Goal: Task Accomplishment & Management: Manage account settings

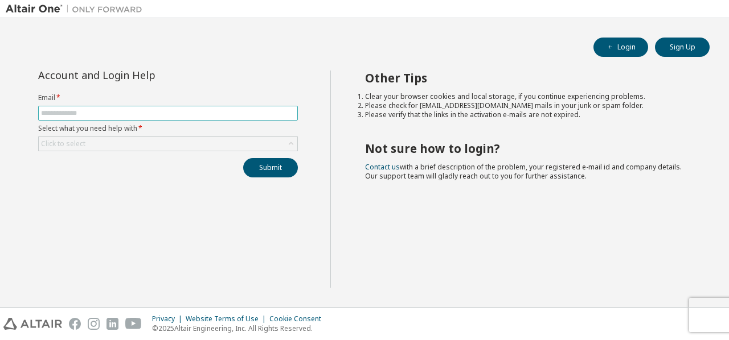
drag, startPoint x: 186, startPoint y: 121, endPoint x: 141, endPoint y: 112, distance: 45.3
click at [141, 112] on form "Email * Select what you need help with * Click to select" at bounding box center [168, 122] width 260 height 58
click at [147, 114] on input "text" at bounding box center [168, 113] width 254 height 9
type input "**********"
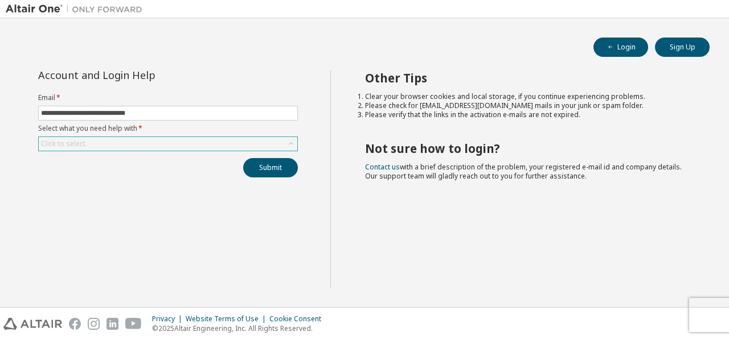
click at [157, 141] on div "Click to select" at bounding box center [168, 144] width 258 height 14
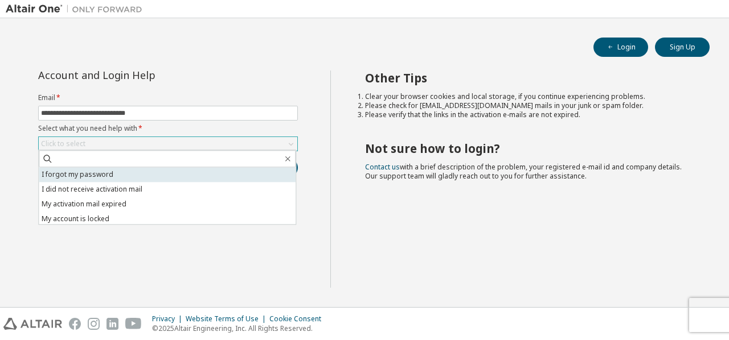
click at [148, 177] on li "I forgot my password" at bounding box center [167, 174] width 257 height 15
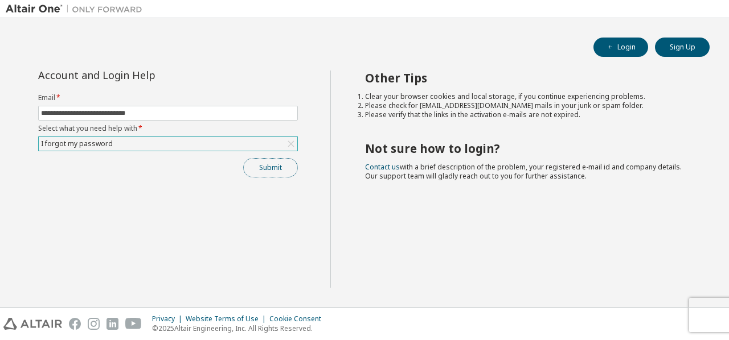
click at [261, 160] on button "Submit" at bounding box center [270, 167] width 55 height 19
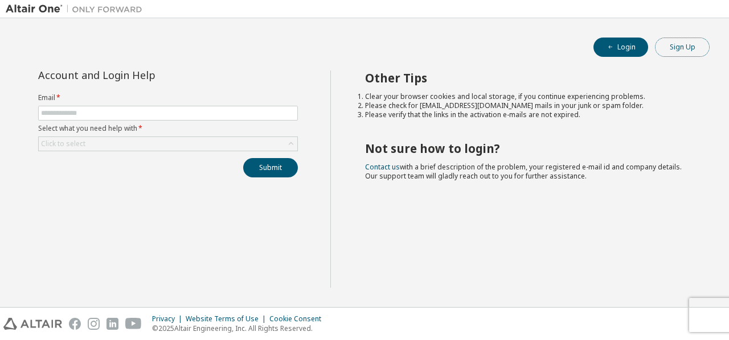
click at [683, 48] on button "Sign Up" at bounding box center [682, 47] width 55 height 19
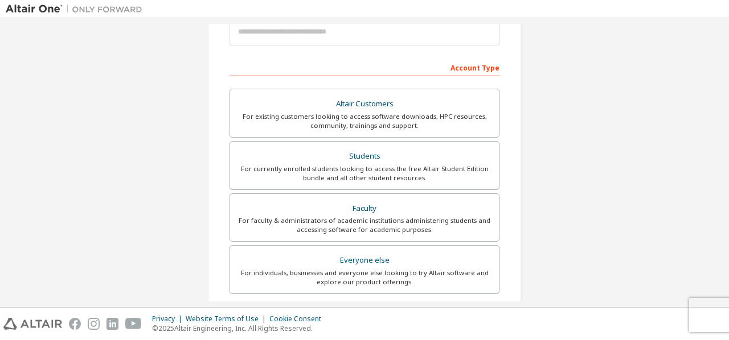
scroll to position [147, 0]
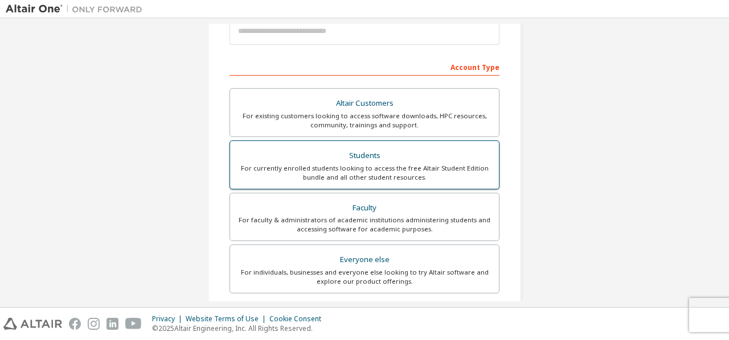
click at [444, 178] on div "For currently enrolled students looking to access the free Altair Student Editi…" at bounding box center [364, 173] width 255 height 18
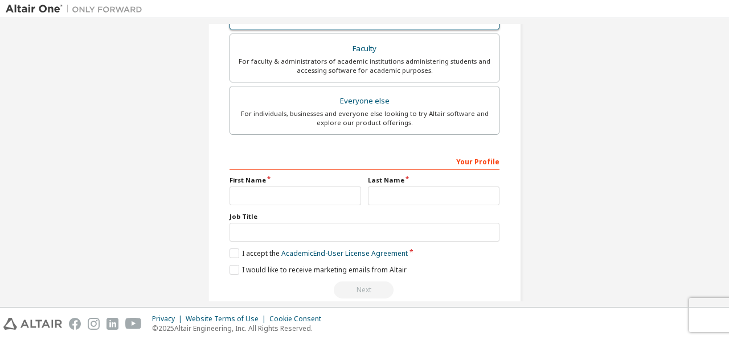
scroll to position [352, 0]
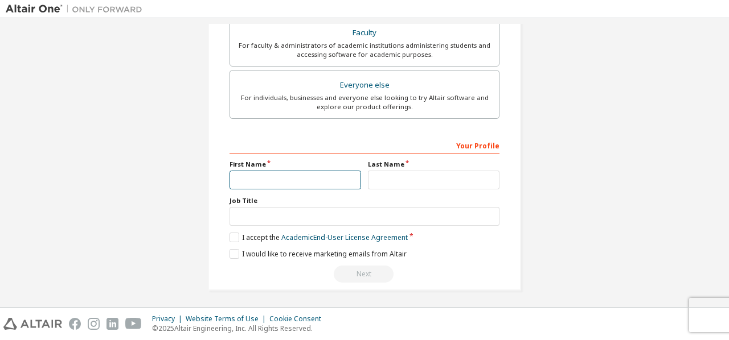
click at [319, 180] on input "text" at bounding box center [294, 180] width 131 height 19
type input "********"
drag, startPoint x: 385, startPoint y: 187, endPoint x: 386, endPoint y: 180, distance: 6.9
click at [386, 180] on div "Your Profile First Name ******** Last Name Job Title Please provide State/Provi…" at bounding box center [364, 209] width 270 height 147
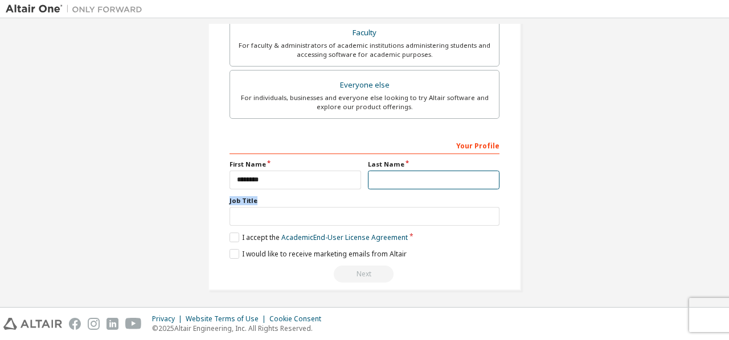
click at [386, 180] on input "text" at bounding box center [433, 180] width 131 height 19
type input "*********"
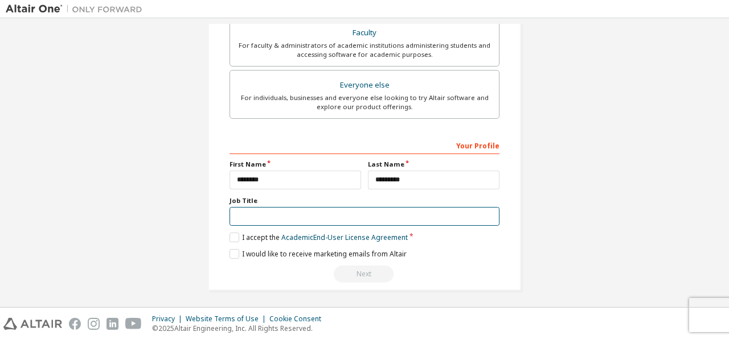
click at [413, 216] on input "text" at bounding box center [364, 216] width 270 height 19
type input "*******"
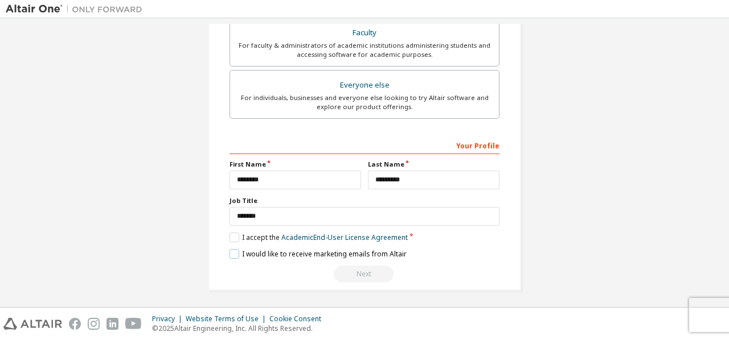
click at [282, 249] on label "I would like to receive marketing emails from Altair" at bounding box center [317, 254] width 177 height 10
click at [277, 238] on label "I accept the Academic End-User License Agreement" at bounding box center [318, 238] width 178 height 10
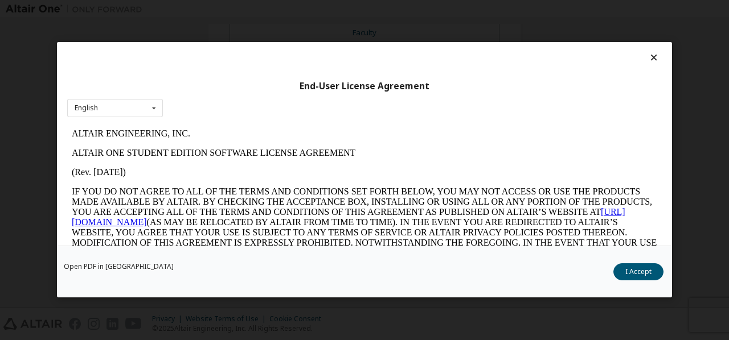
scroll to position [0, 0]
click at [627, 274] on button "I Accept" at bounding box center [638, 272] width 50 height 17
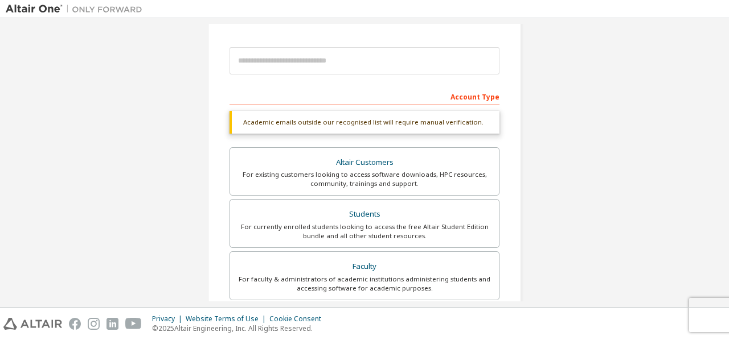
scroll to position [75, 0]
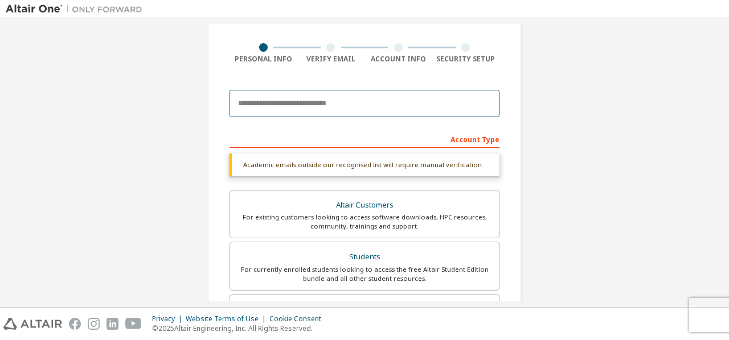
click at [361, 102] on input "email" at bounding box center [364, 103] width 270 height 27
type input "**********"
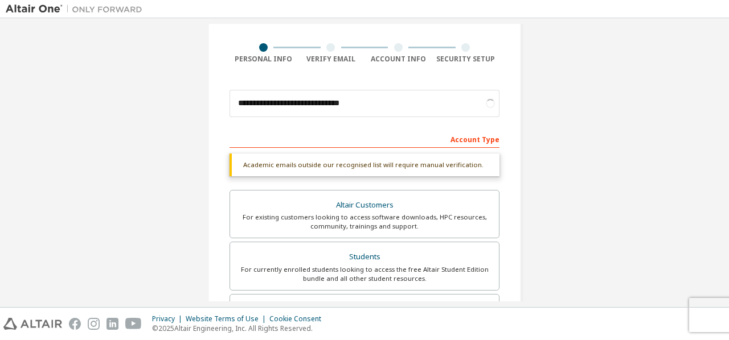
click at [349, 163] on div "Academic emails outside our recognised list will require manual verification." at bounding box center [364, 165] width 270 height 23
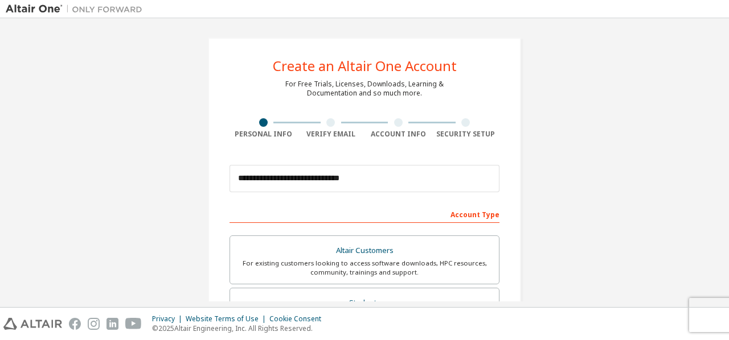
scroll to position [322, 0]
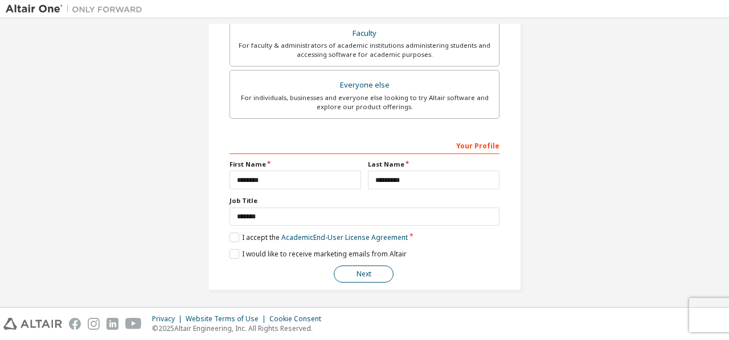
click at [360, 268] on button "Next" at bounding box center [364, 274] width 60 height 17
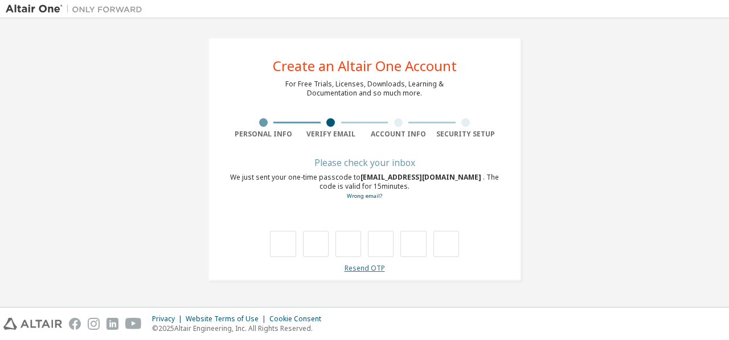
click at [355, 269] on link "Resend OTP" at bounding box center [364, 269] width 40 height 10
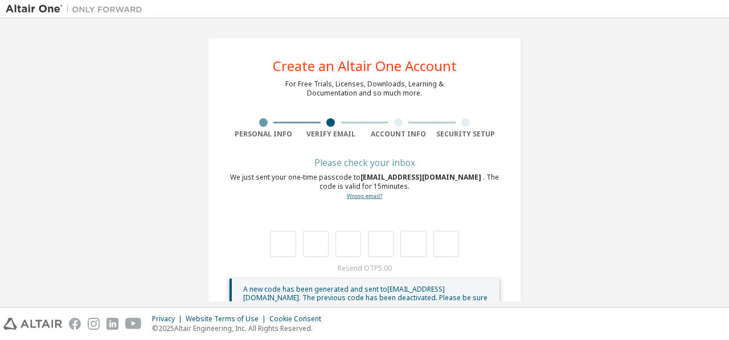
scroll to position [38, 0]
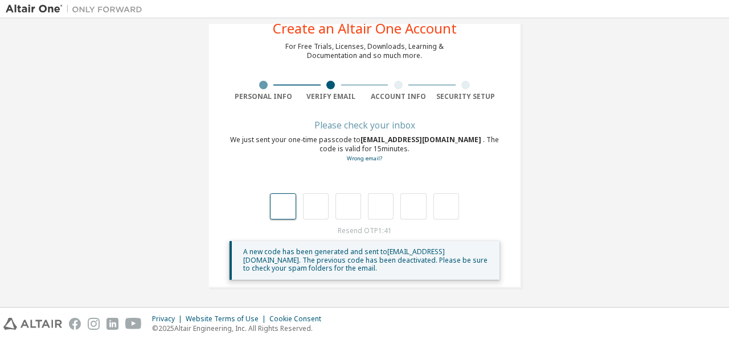
click at [281, 203] on input "text" at bounding box center [283, 207] width 26 height 26
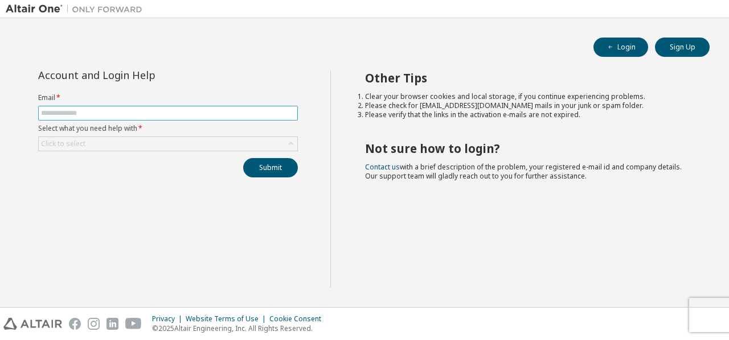
click at [259, 113] on input "text" at bounding box center [168, 113] width 254 height 9
type input "**********"
click at [201, 135] on form "**********" at bounding box center [168, 122] width 260 height 58
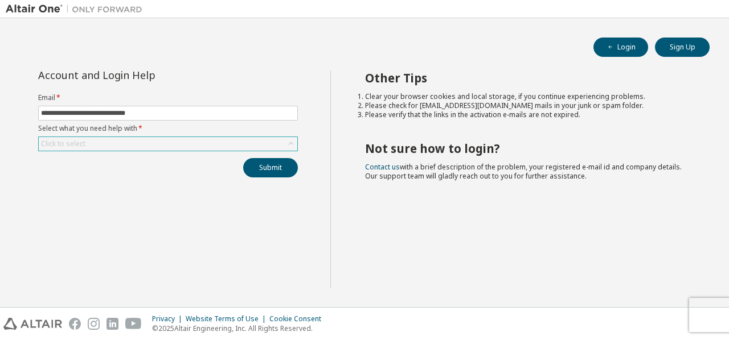
click at [200, 141] on div "Click to select" at bounding box center [168, 144] width 258 height 14
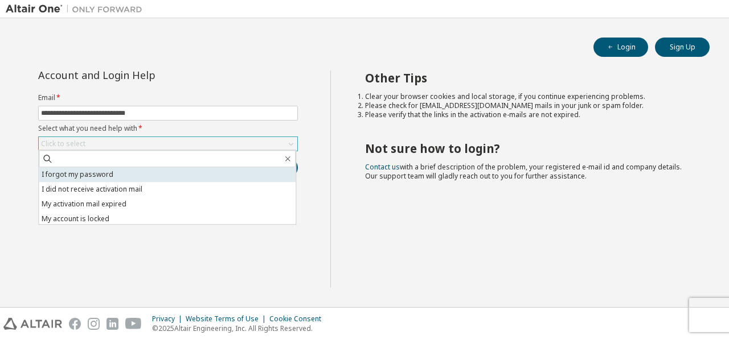
click at [174, 176] on li "I forgot my password" at bounding box center [167, 174] width 257 height 15
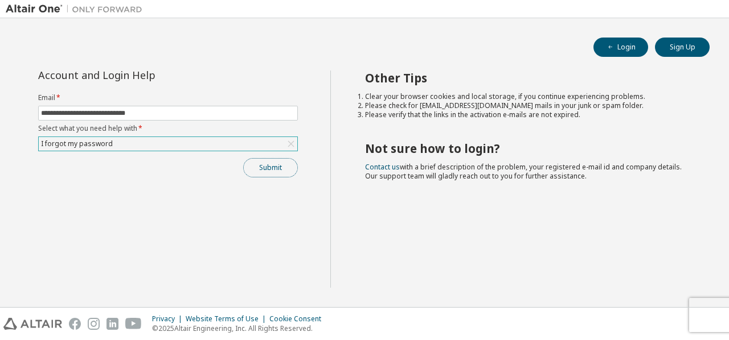
click at [262, 167] on button "Submit" at bounding box center [270, 167] width 55 height 19
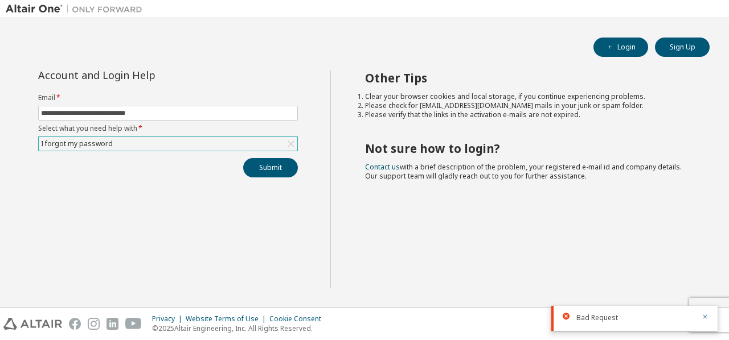
click at [252, 147] on div "I forgot my password" at bounding box center [168, 144] width 258 height 14
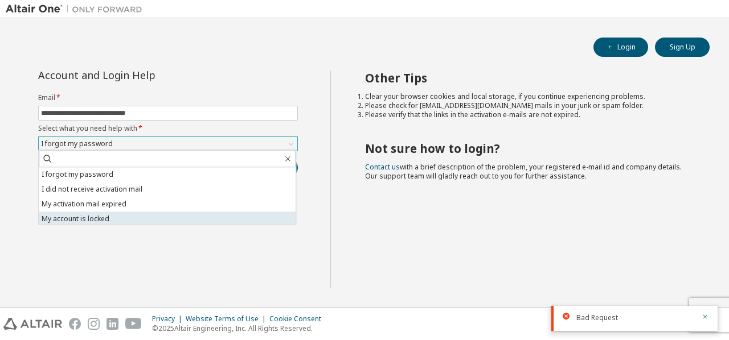
click at [220, 215] on li "My account is locked" at bounding box center [167, 219] width 257 height 15
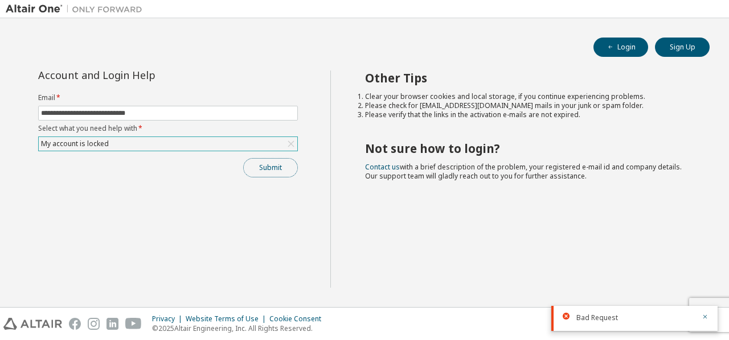
click at [260, 174] on button "Submit" at bounding box center [270, 167] width 55 height 19
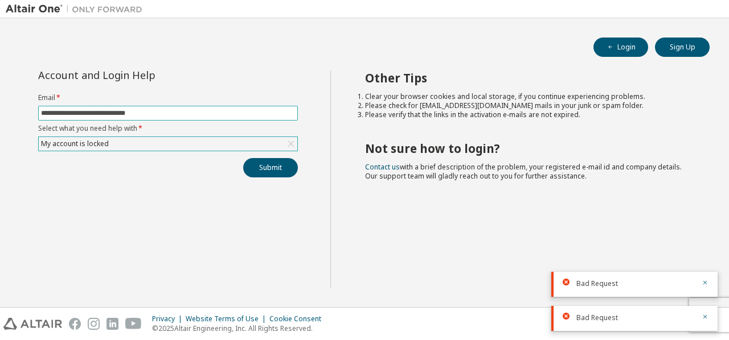
click at [182, 110] on input "**********" at bounding box center [168, 113] width 254 height 9
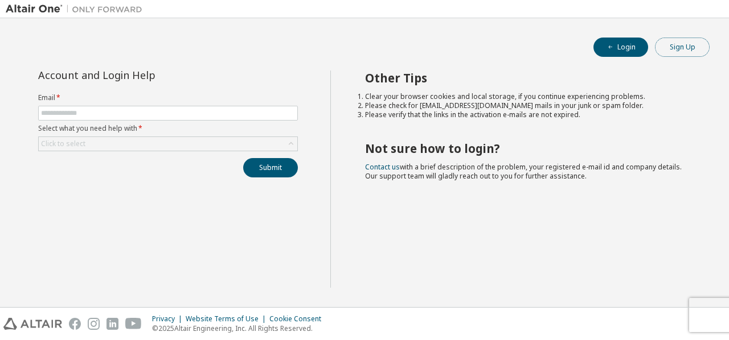
click at [665, 41] on button "Sign Up" at bounding box center [682, 47] width 55 height 19
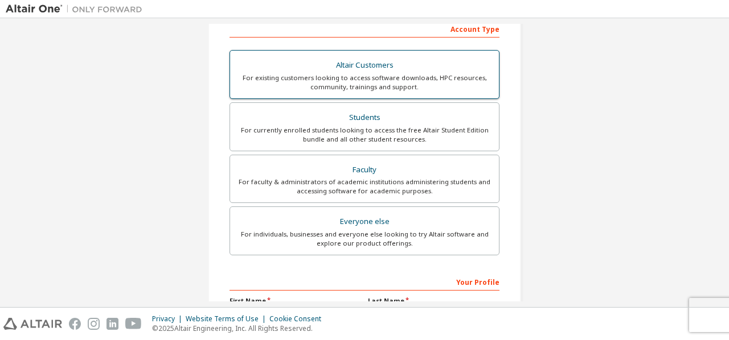
scroll to position [189, 0]
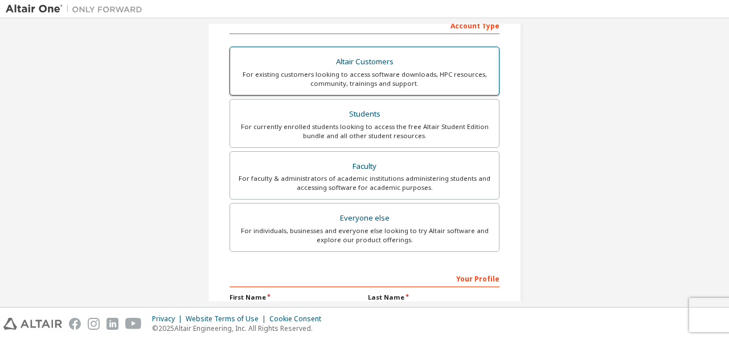
click at [319, 240] on div "For individuals, businesses and everyone else looking to try Altair software an…" at bounding box center [364, 236] width 255 height 18
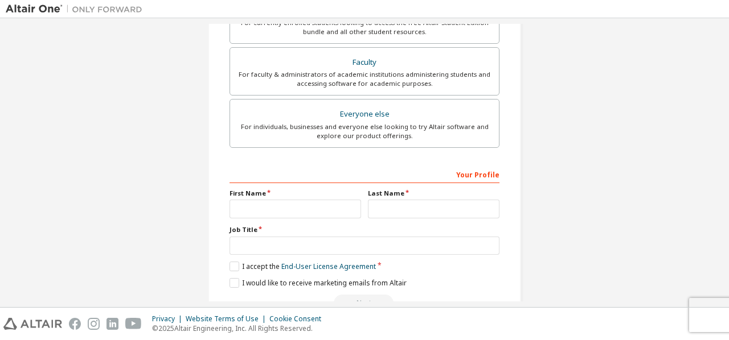
scroll to position [322, 0]
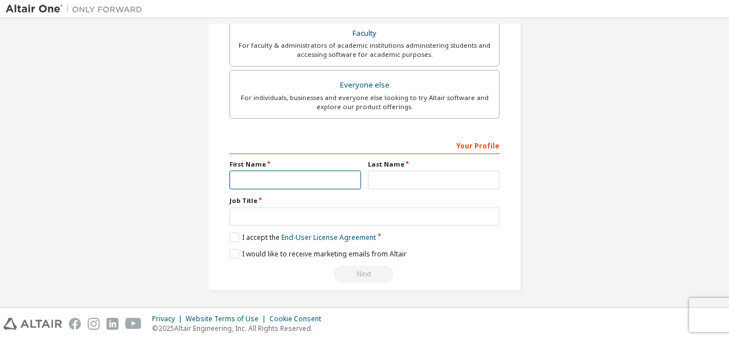
click at [306, 181] on input "text" at bounding box center [294, 180] width 131 height 19
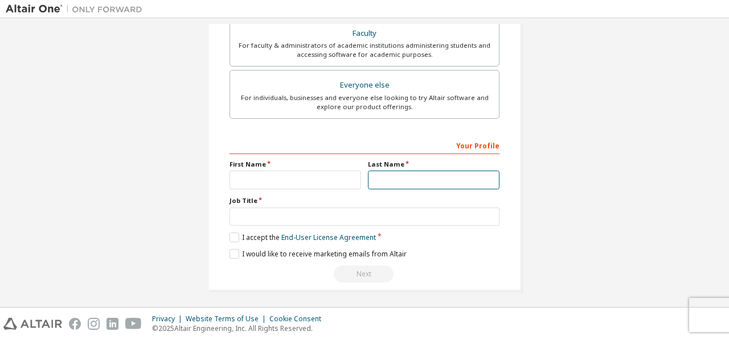
click at [383, 176] on input "text" at bounding box center [433, 180] width 131 height 19
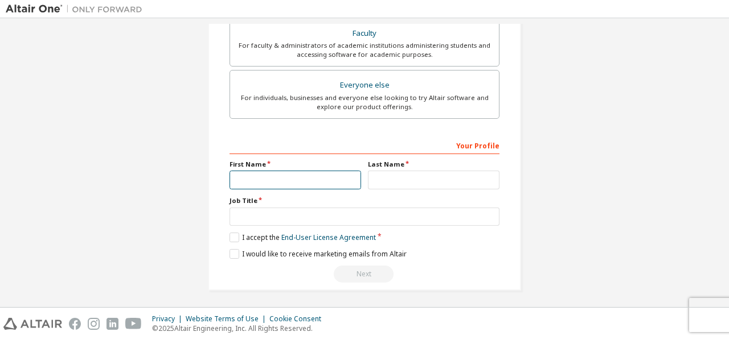
drag, startPoint x: 329, startPoint y: 179, endPoint x: 314, endPoint y: 207, distance: 31.6
click at [314, 207] on div "Your Profile First Name Last Name Job Title Please provide State/Province to he…" at bounding box center [364, 209] width 270 height 147
type input "********"
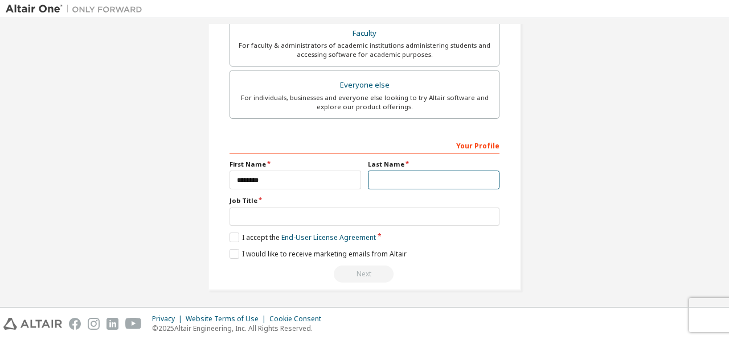
click at [399, 175] on input "text" at bounding box center [433, 180] width 131 height 19
type input "*********"
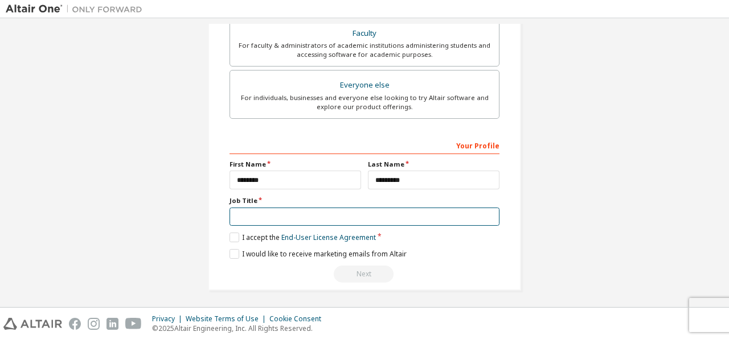
click at [421, 208] on input "text" at bounding box center [364, 217] width 270 height 19
type input "*******"
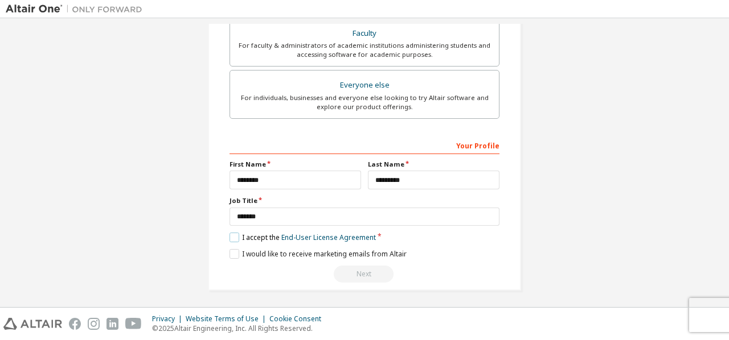
click at [234, 233] on label "I accept the End-User License Agreement" at bounding box center [302, 238] width 146 height 10
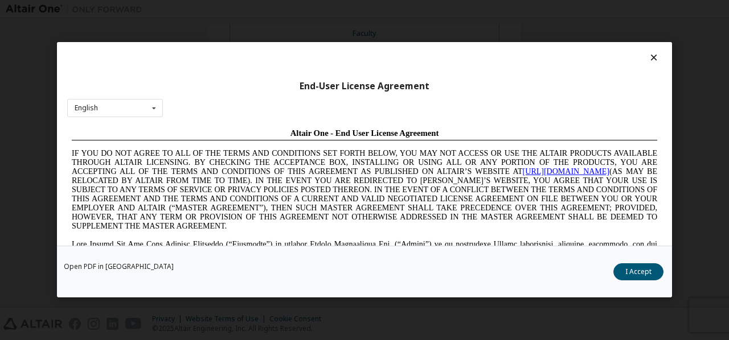
scroll to position [0, 0]
click at [631, 272] on button "I Accept" at bounding box center [638, 272] width 50 height 17
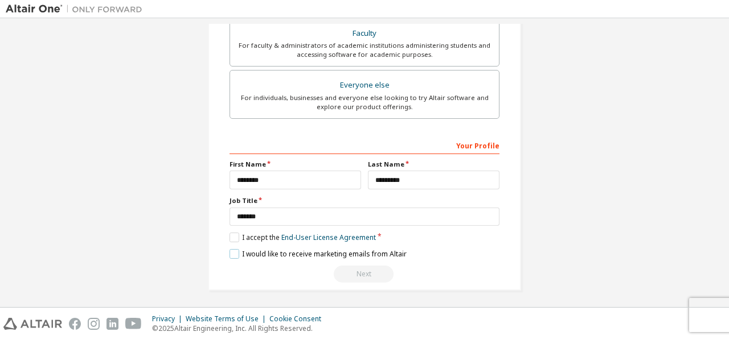
click at [261, 250] on label "I would like to receive marketing emails from Altair" at bounding box center [317, 254] width 177 height 10
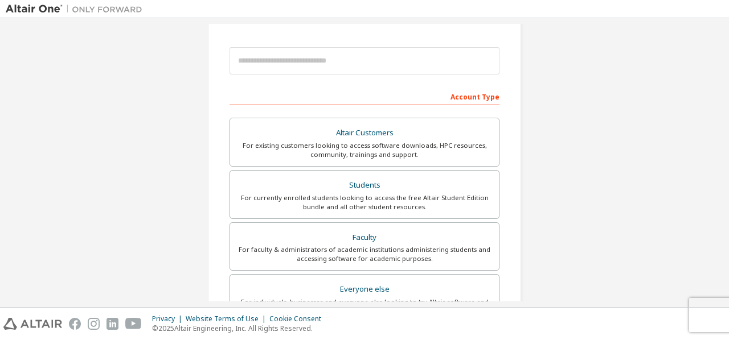
scroll to position [75, 0]
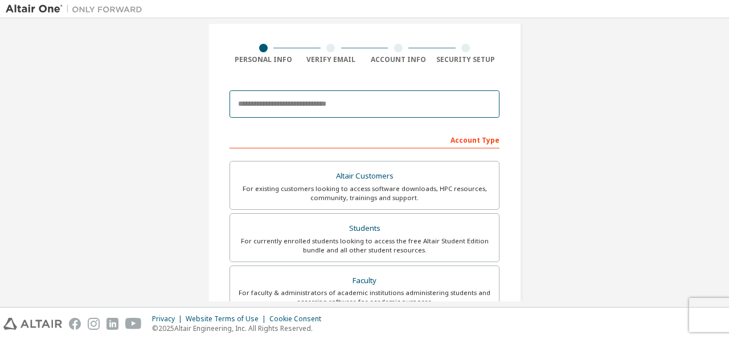
click at [354, 98] on input "email" at bounding box center [364, 104] width 270 height 27
type input "**********"
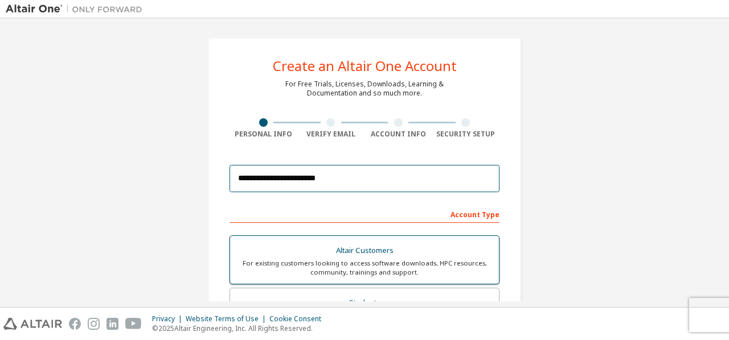
scroll to position [322, 0]
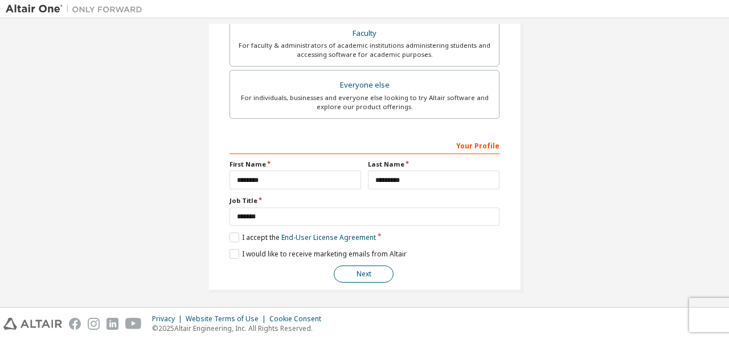
click at [364, 268] on button "Next" at bounding box center [364, 274] width 60 height 17
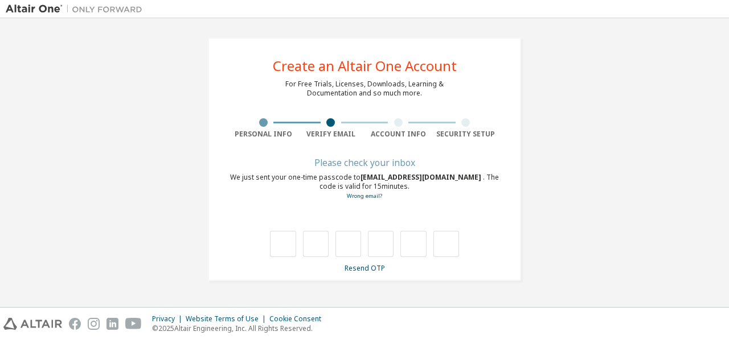
scroll to position [0, 0]
type input "*"
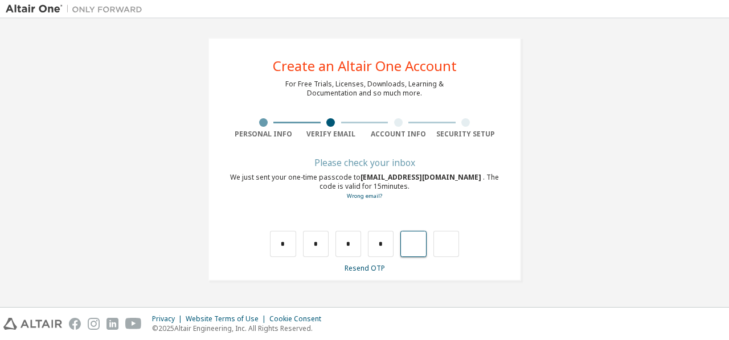
type input "*"
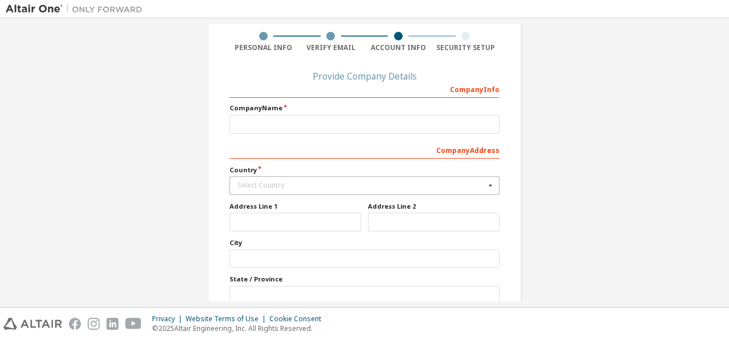
scroll to position [101, 0]
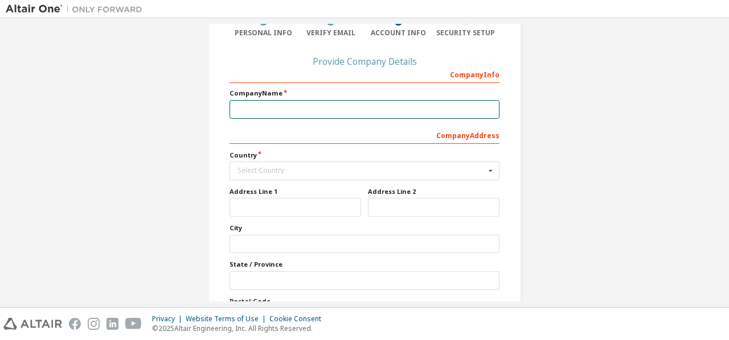
click at [345, 116] on input "text" at bounding box center [364, 109] width 270 height 19
type input "**********"
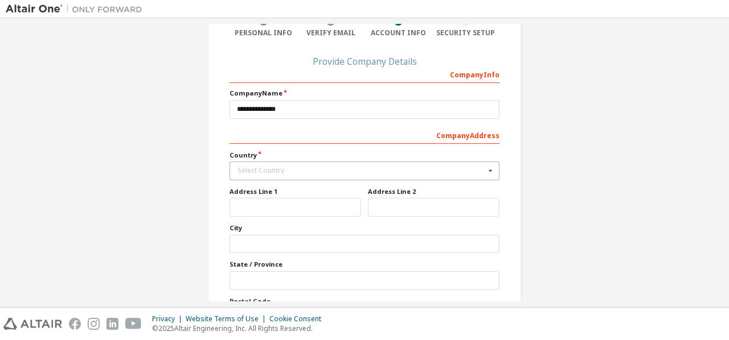
click at [323, 169] on div "Select Country" at bounding box center [361, 170] width 248 height 7
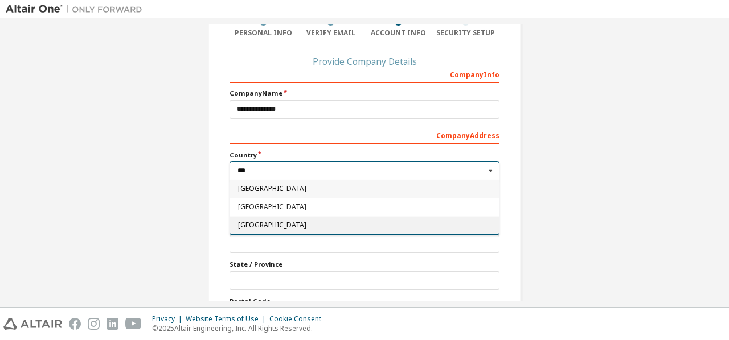
type input "***"
click at [294, 228] on div "Indonesia" at bounding box center [364, 225] width 269 height 18
type input "***"
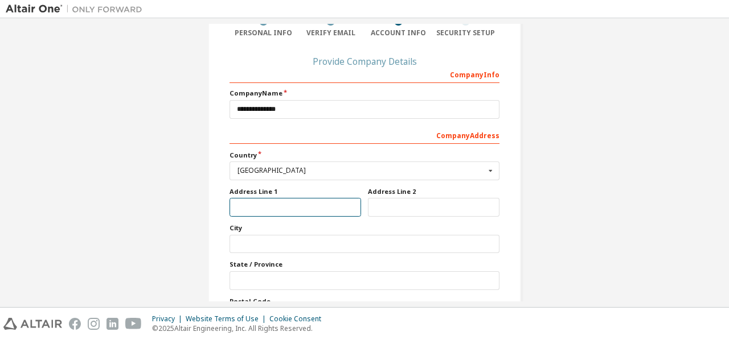
click at [295, 206] on input "text" at bounding box center [294, 207] width 131 height 19
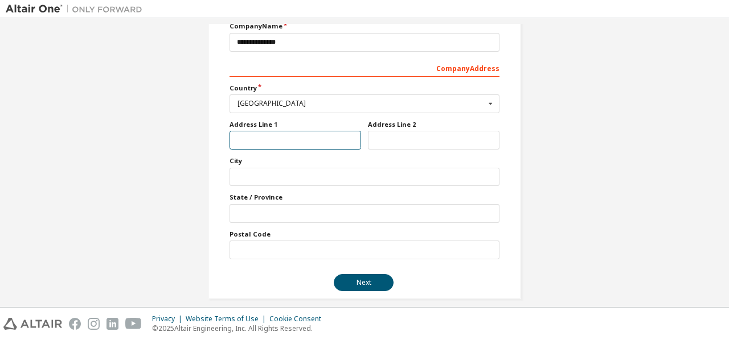
scroll to position [169, 0]
drag, startPoint x: 288, startPoint y: 137, endPoint x: 320, endPoint y: 246, distance: 114.0
click at [320, 246] on div "**********" at bounding box center [364, 128] width 270 height 262
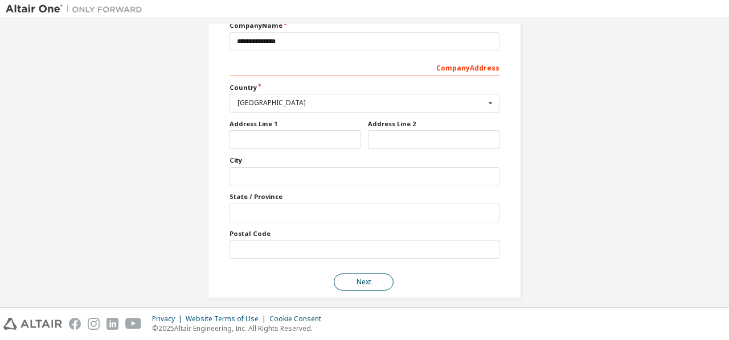
click at [349, 275] on button "Next" at bounding box center [364, 282] width 60 height 17
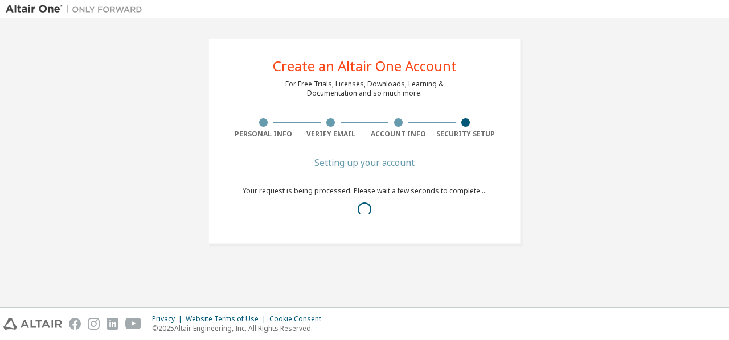
scroll to position [0, 0]
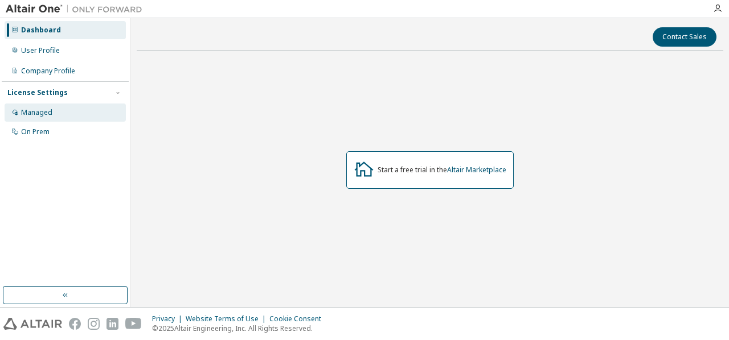
click at [57, 119] on div "Managed" at bounding box center [65, 113] width 121 height 18
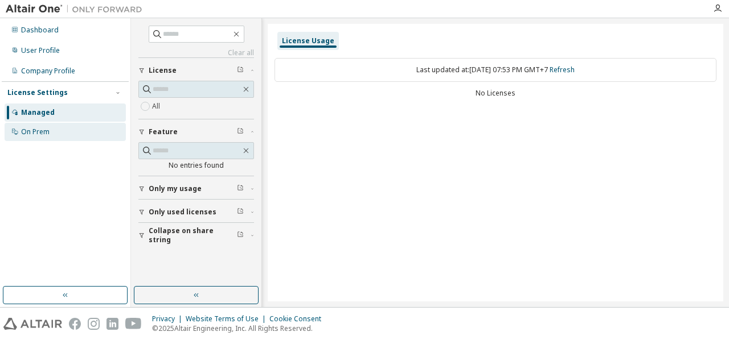
click at [52, 129] on div "On Prem" at bounding box center [65, 132] width 121 height 18
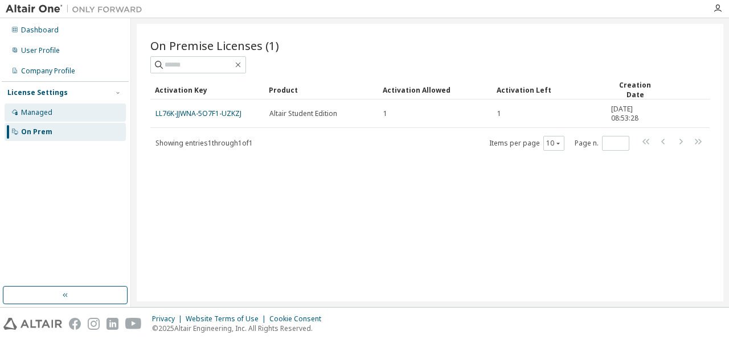
click at [70, 116] on div "Managed" at bounding box center [65, 113] width 121 height 18
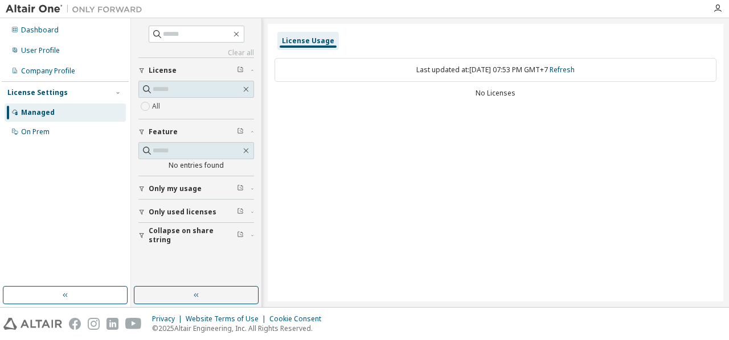
click at [156, 170] on div "No entries found" at bounding box center [196, 159] width 116 height 34
click at [178, 185] on button "Only my usage" at bounding box center [196, 188] width 116 height 25
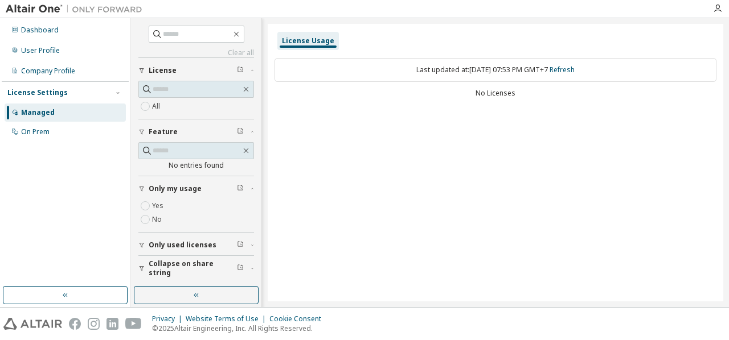
click at [178, 185] on span "Only my usage" at bounding box center [175, 188] width 53 height 9
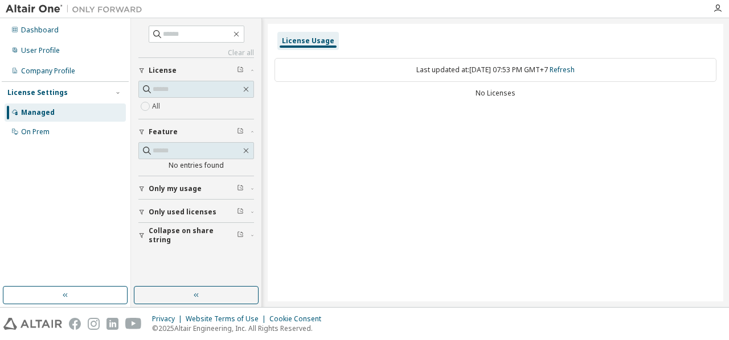
click at [173, 208] on span "Only used licenses" at bounding box center [183, 212] width 68 height 9
drag, startPoint x: 54, startPoint y: 121, endPoint x: 54, endPoint y: 130, distance: 9.7
click at [54, 130] on div "Managed On Prem" at bounding box center [65, 123] width 127 height 38
click at [54, 130] on div "On Prem" at bounding box center [65, 132] width 121 height 18
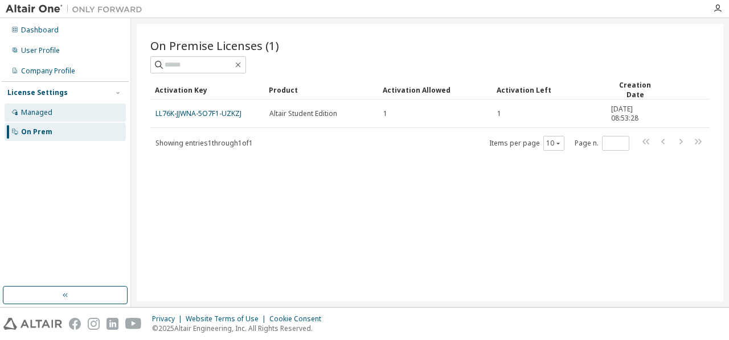
click at [61, 118] on div "Managed" at bounding box center [65, 113] width 121 height 18
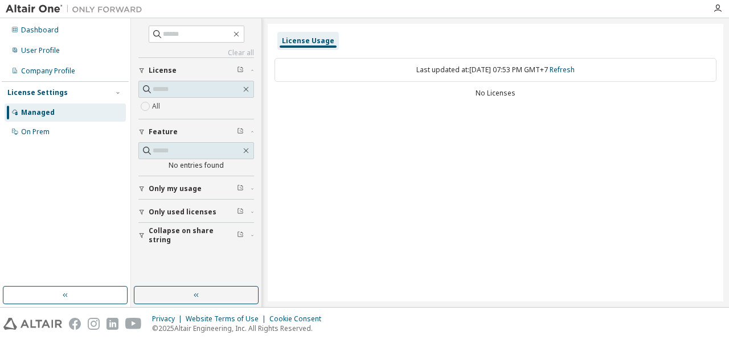
click at [180, 221] on button "Only used licenses" at bounding box center [196, 212] width 116 height 25
click at [170, 265] on span "Collapse on share string" at bounding box center [193, 269] width 88 height 18
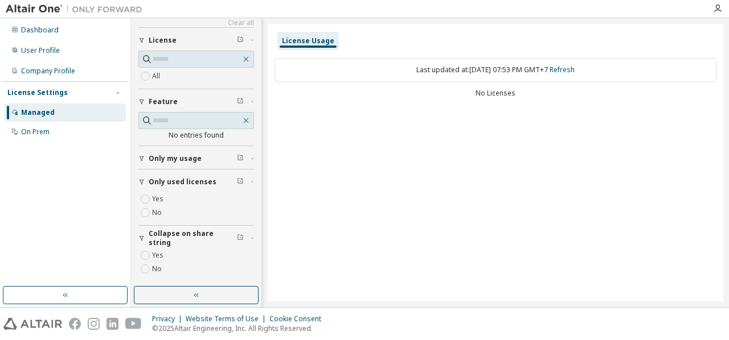
click at [166, 154] on span "Only my usage" at bounding box center [175, 158] width 53 height 9
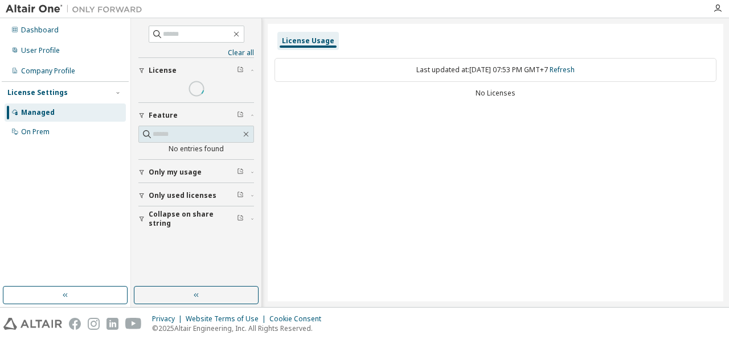
scroll to position [0, 0]
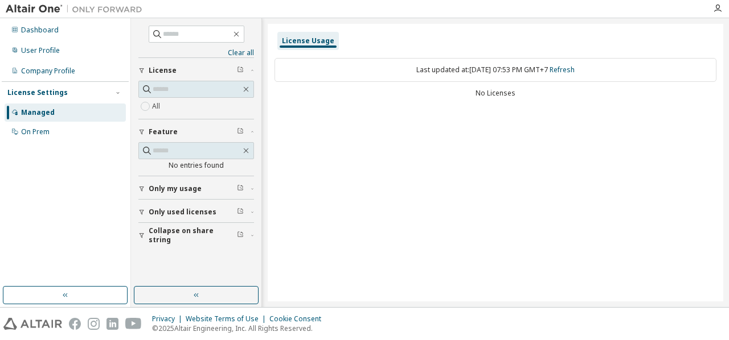
click at [157, 208] on span "Only used licenses" at bounding box center [183, 212] width 68 height 9
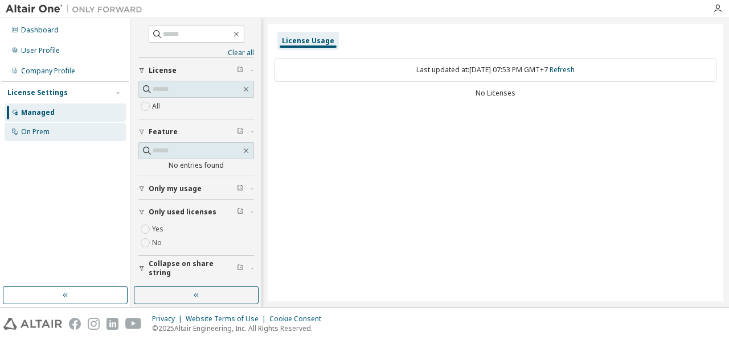
click at [63, 125] on div "On Prem" at bounding box center [65, 132] width 121 height 18
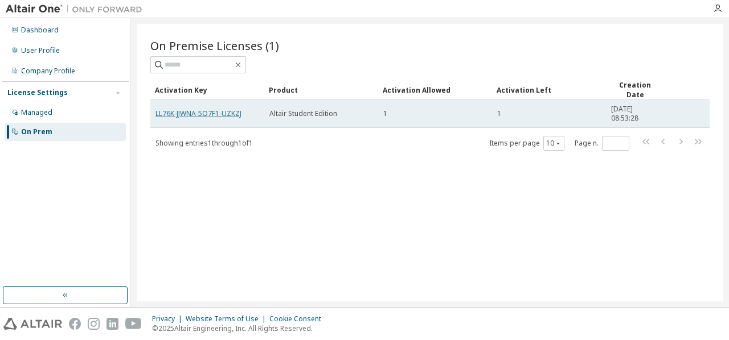
click at [186, 109] on link "LL76K-JJWNA-5O7F1-UZKZJ" at bounding box center [198, 114] width 86 height 10
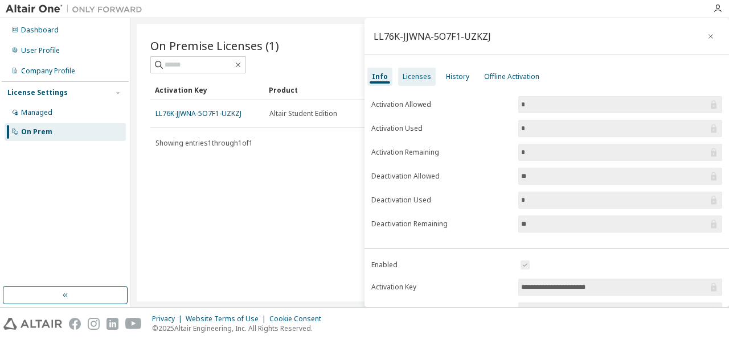
click at [414, 75] on div "Licenses" at bounding box center [416, 76] width 28 height 9
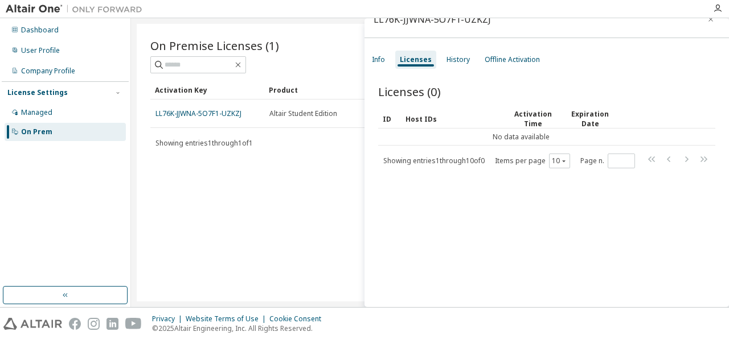
scroll to position [17, 0]
click at [455, 61] on div "History" at bounding box center [457, 59] width 23 height 9
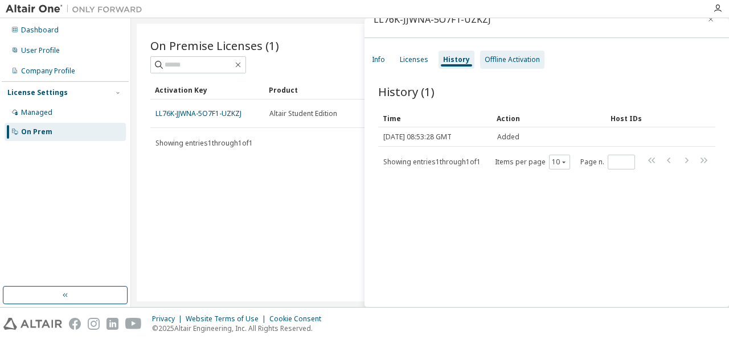
click at [496, 57] on div "Offline Activation" at bounding box center [511, 59] width 55 height 9
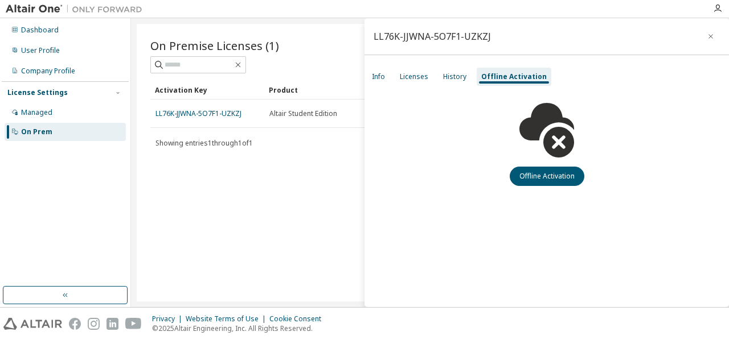
scroll to position [0, 0]
click at [375, 73] on div "Info" at bounding box center [378, 76] width 13 height 9
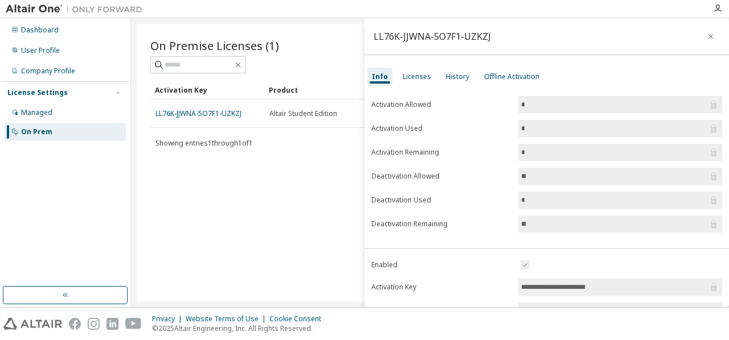
scroll to position [3, 0]
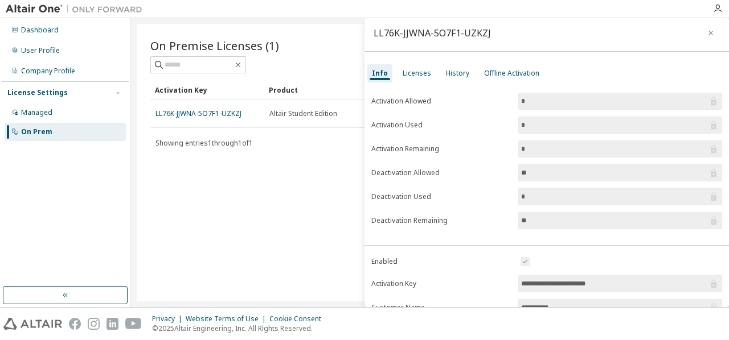
click at [536, 172] on input "**" at bounding box center [614, 172] width 187 height 11
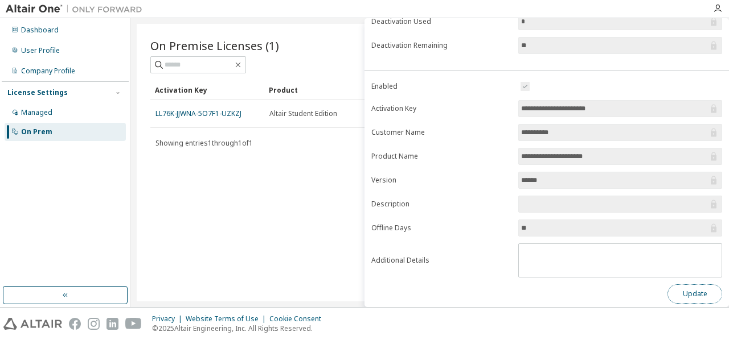
click at [688, 286] on button "Update" at bounding box center [694, 294] width 55 height 19
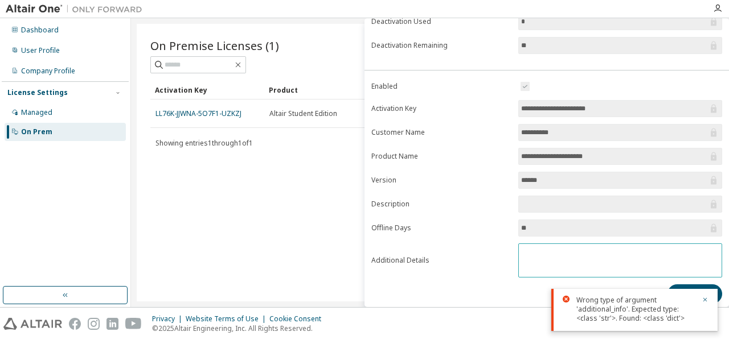
scroll to position [0, 0]
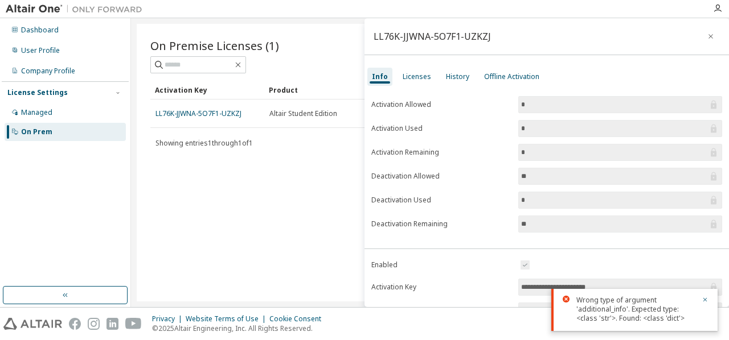
click at [187, 130] on div "Activation Key Product Activation Allowed Activation Left Creation Date LL76K-J…" at bounding box center [429, 115] width 559 height 71
click at [188, 142] on span "Showing entries 1 through 1 of 1" at bounding box center [203, 143] width 97 height 10
click at [48, 27] on div "Dashboard" at bounding box center [40, 30] width 38 height 9
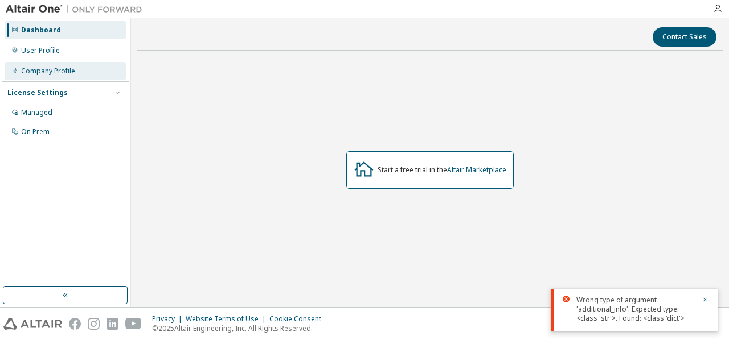
click at [24, 67] on div "Company Profile" at bounding box center [48, 71] width 54 height 9
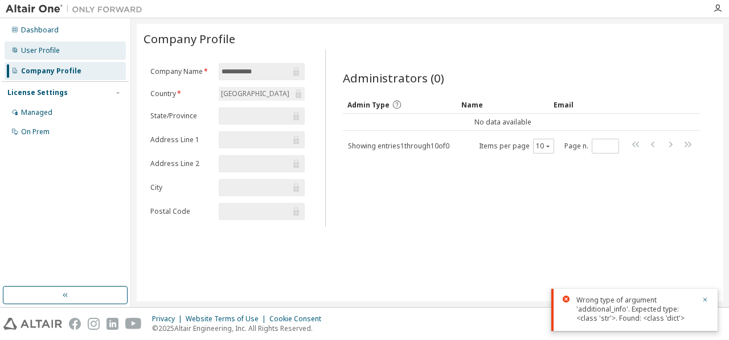
click at [22, 51] on div "User Profile" at bounding box center [40, 50] width 39 height 9
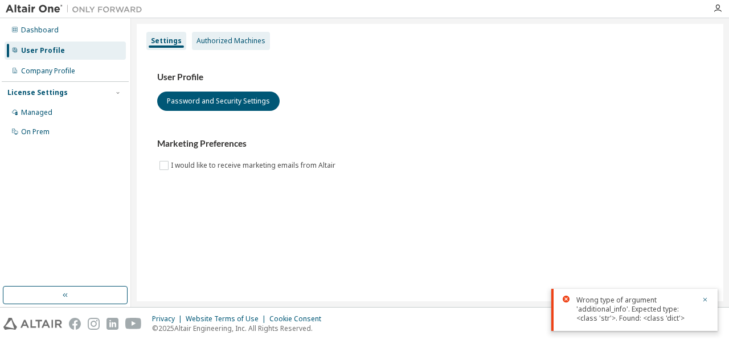
click at [215, 35] on div "Authorized Machines" at bounding box center [231, 41] width 78 height 18
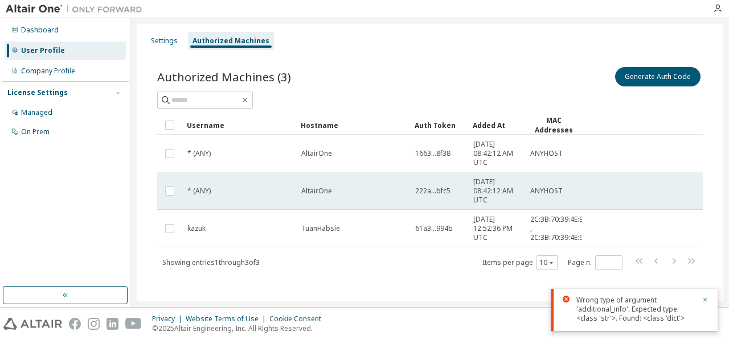
scroll to position [3, 0]
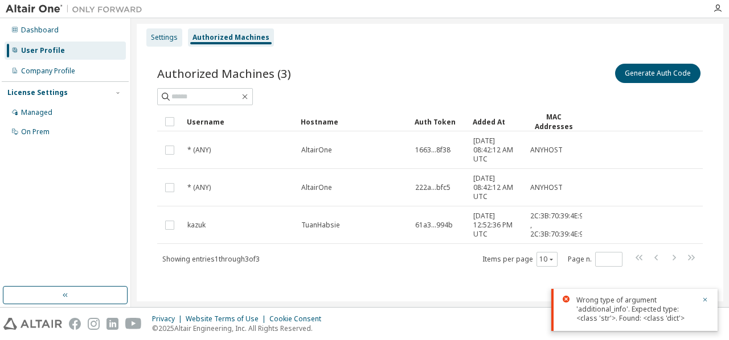
click at [159, 34] on div "Settings" at bounding box center [164, 37] width 27 height 9
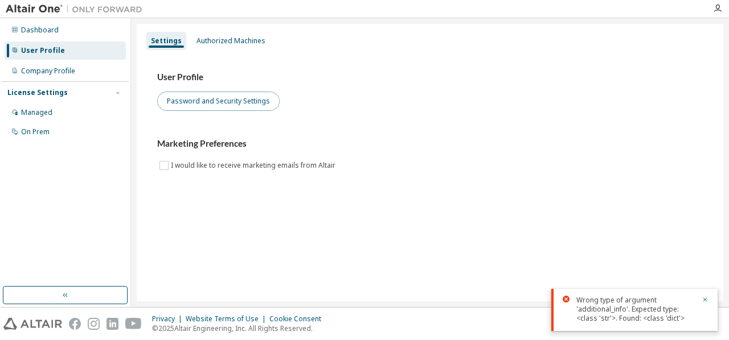
click at [205, 105] on button "Password and Security Settings" at bounding box center [218, 101] width 122 height 19
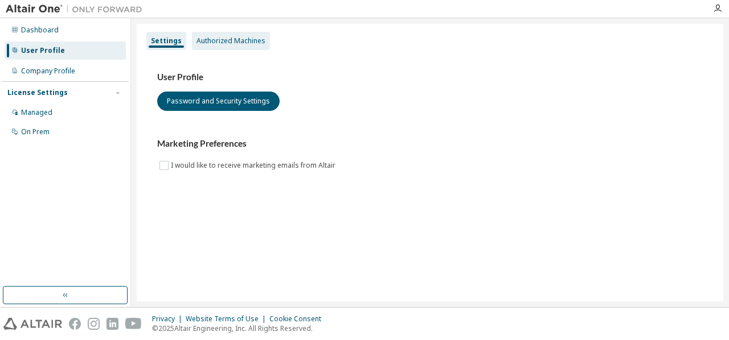
click at [231, 44] on div "Authorized Machines" at bounding box center [230, 40] width 69 height 9
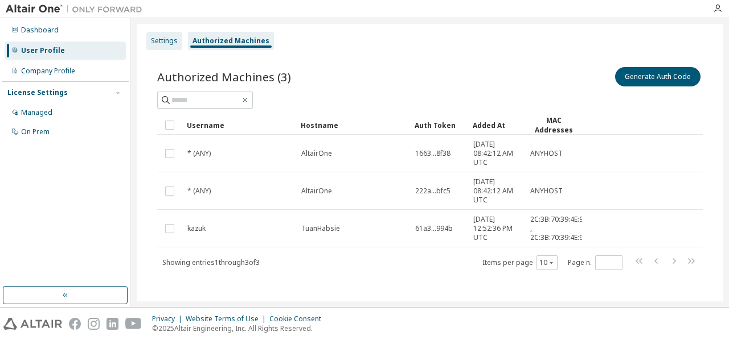
click at [169, 40] on div "Settings" at bounding box center [164, 40] width 27 height 9
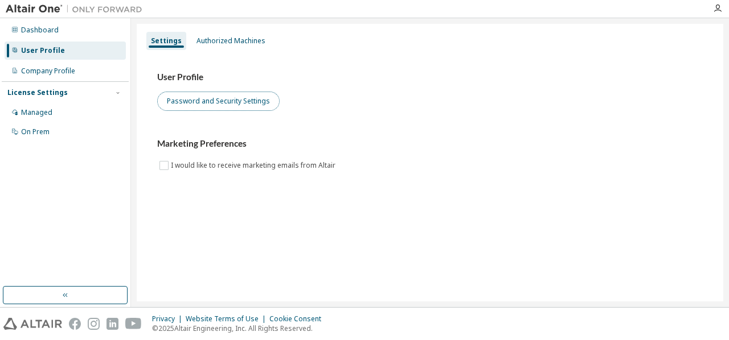
click at [196, 105] on button "Password and Security Settings" at bounding box center [218, 101] width 122 height 19
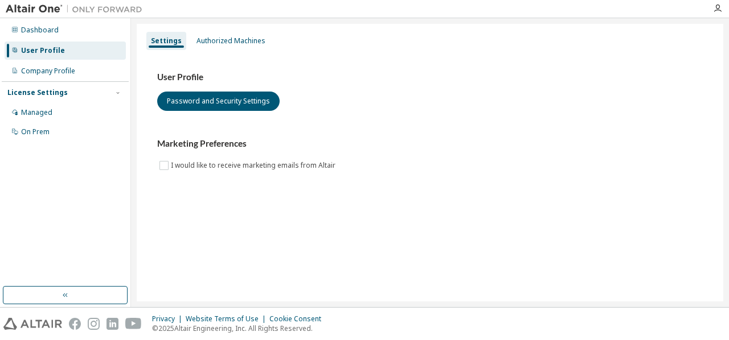
click at [44, 41] on div "Dashboard User Profile Company Profile License Settings Managed On Prem" at bounding box center [65, 81] width 127 height 122
click at [718, 10] on icon "button" at bounding box center [717, 8] width 9 height 9
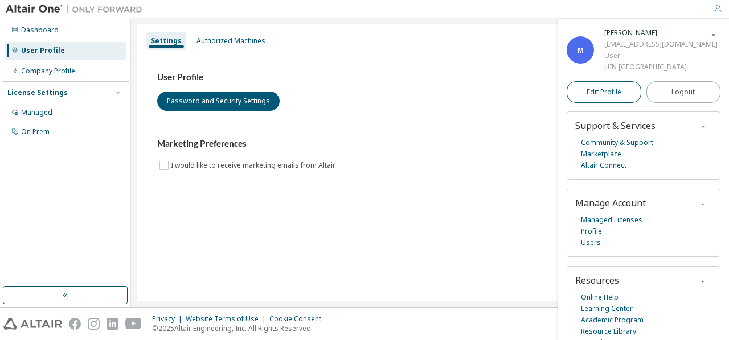
click at [601, 87] on span "Edit Profile" at bounding box center [603, 92] width 35 height 11
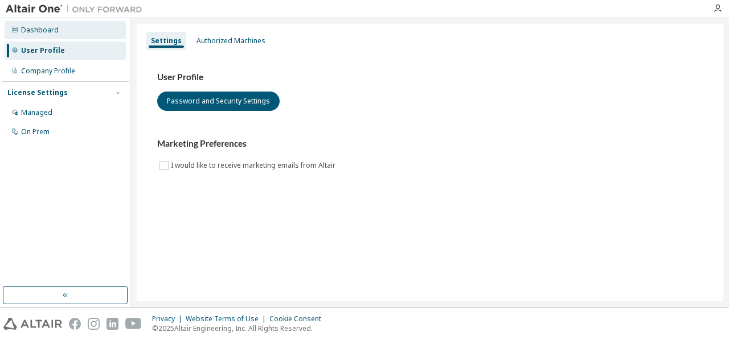
click at [42, 21] on div "Dashboard" at bounding box center [65, 30] width 121 height 18
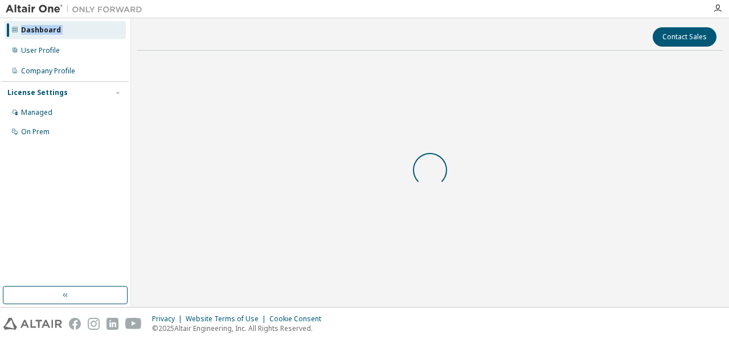
click at [42, 21] on div "Dashboard" at bounding box center [65, 30] width 121 height 18
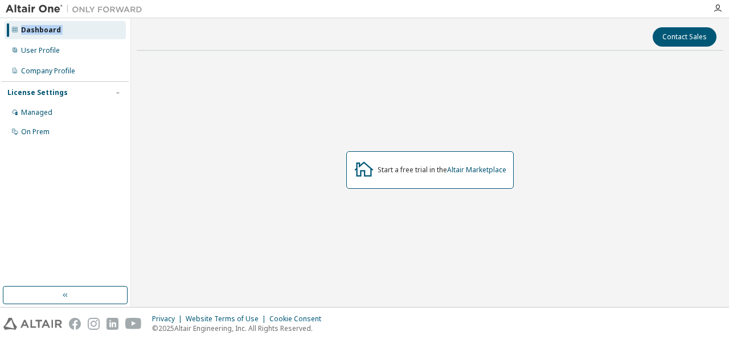
click at [42, 21] on div "Dashboard" at bounding box center [65, 30] width 121 height 18
click at [713, 9] on icon "button" at bounding box center [717, 8] width 9 height 9
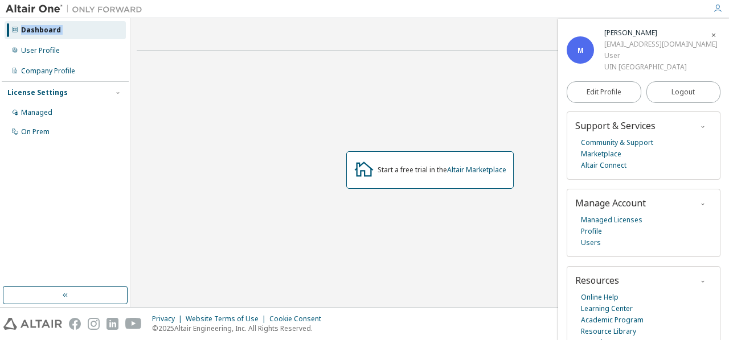
scroll to position [15, 0]
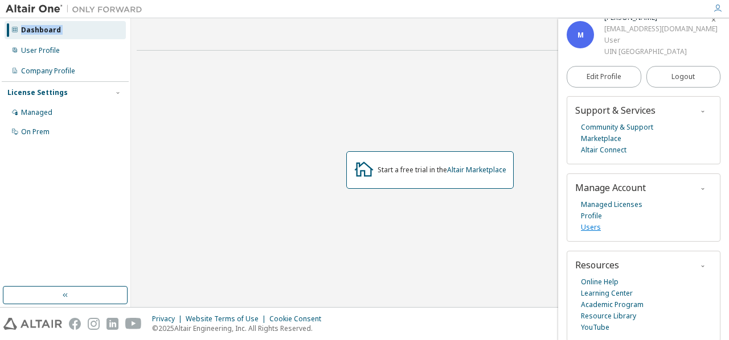
click at [596, 228] on link "Users" at bounding box center [591, 227] width 20 height 11
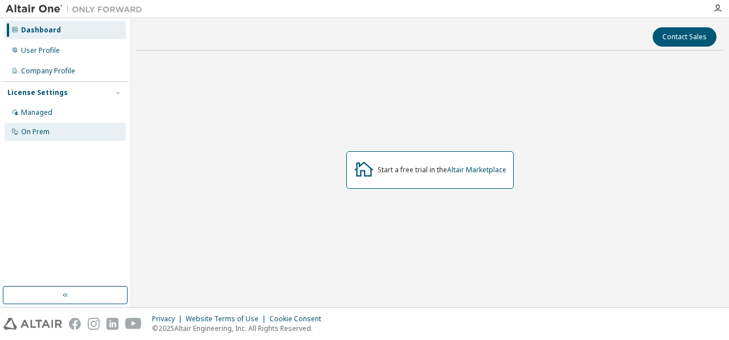
click at [90, 129] on div "On Prem" at bounding box center [65, 132] width 121 height 18
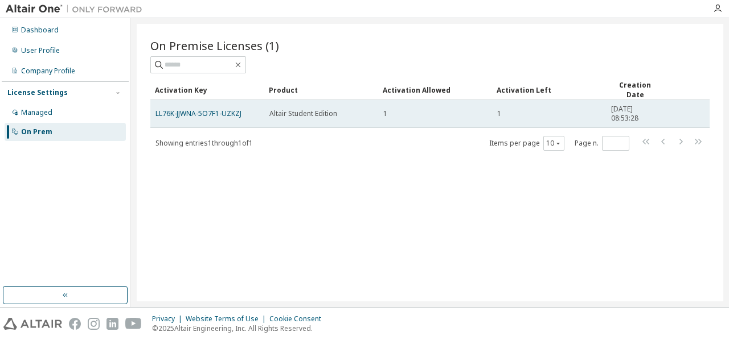
click at [292, 114] on span "Altair Student Edition" at bounding box center [303, 113] width 68 height 9
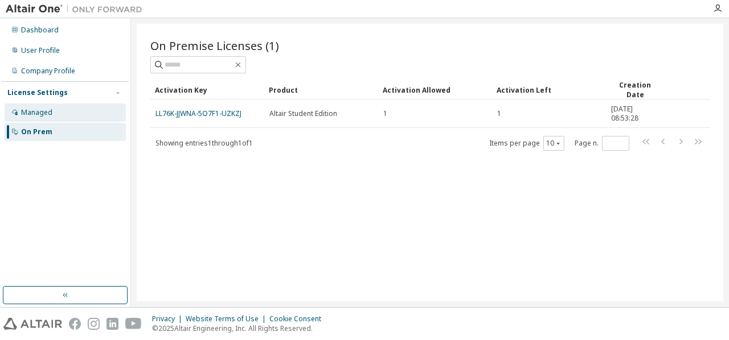
click at [98, 108] on div "Managed" at bounding box center [65, 113] width 121 height 18
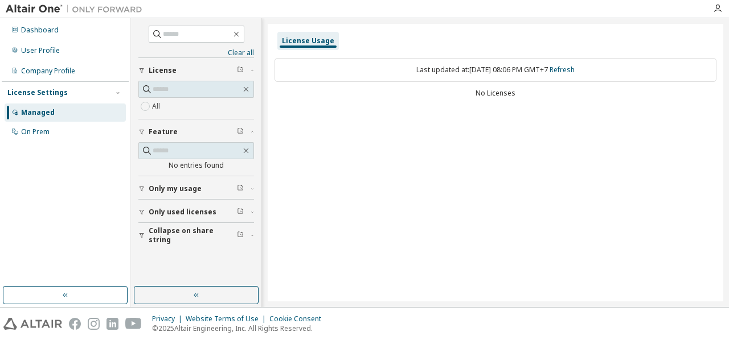
click at [197, 79] on button "License" at bounding box center [196, 70] width 116 height 25
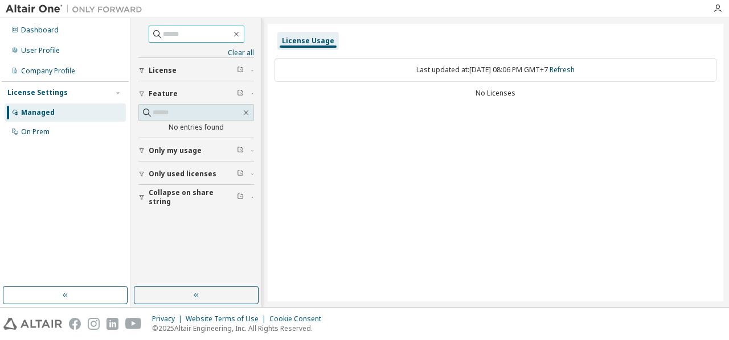
click at [213, 38] on input "text" at bounding box center [197, 33] width 68 height 11
click at [12, 30] on icon at bounding box center [15, 30] width 6 height 6
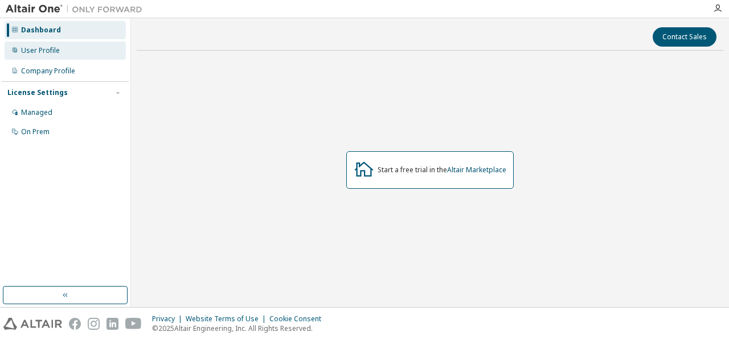
click at [39, 48] on div "User Profile" at bounding box center [40, 50] width 39 height 9
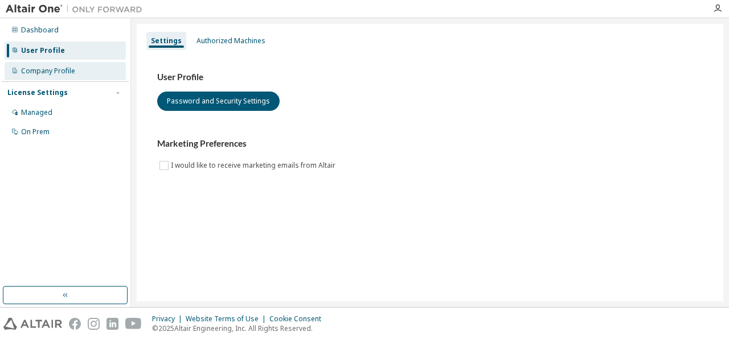
click at [55, 67] on div "Company Profile" at bounding box center [48, 71] width 54 height 9
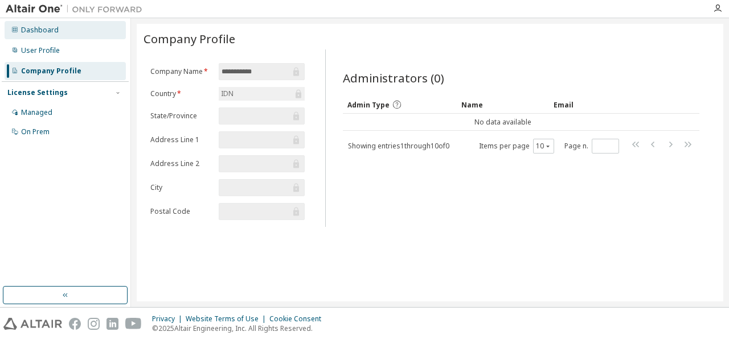
click at [55, 34] on div "Dashboard" at bounding box center [40, 30] width 38 height 9
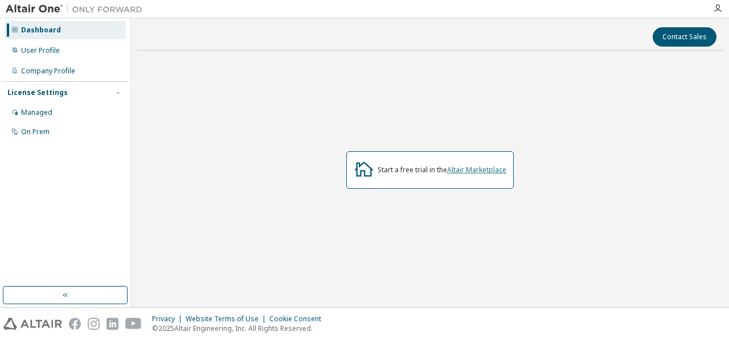
click at [466, 167] on link "Altair Marketplace" at bounding box center [476, 170] width 59 height 10
